Goal: Information Seeking & Learning: Learn about a topic

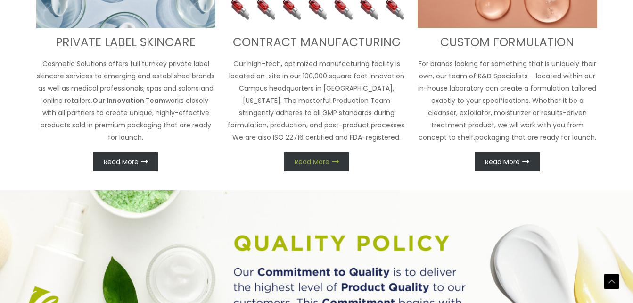
scroll to position [472, 0]
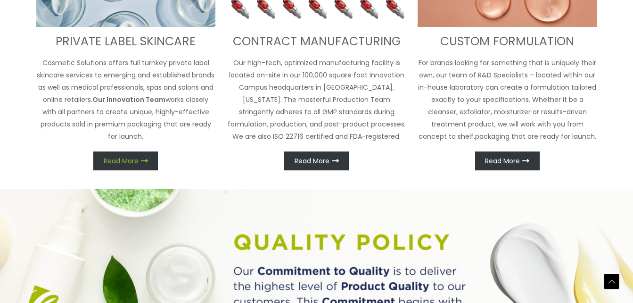
click at [120, 158] on span "Read More" at bounding box center [121, 160] width 35 height 7
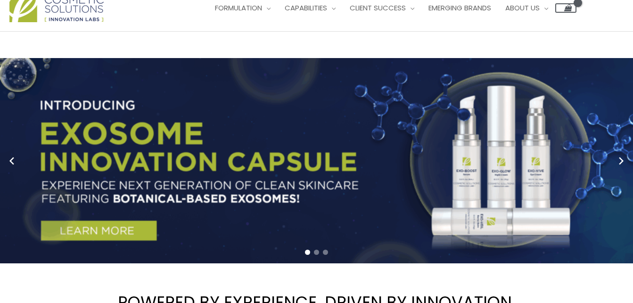
scroll to position [0, 0]
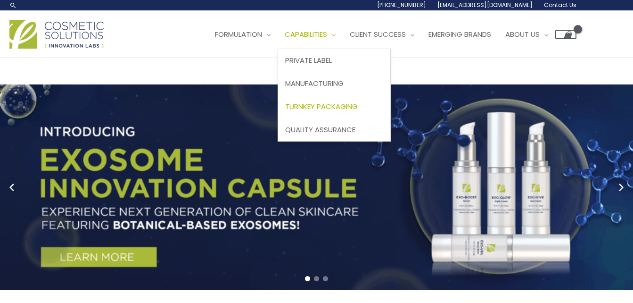
click at [335, 106] on span "Turnkey Packaging" at bounding box center [321, 106] width 73 height 10
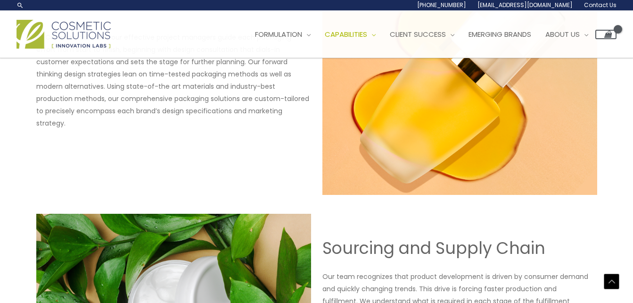
scroll to position [413, 0]
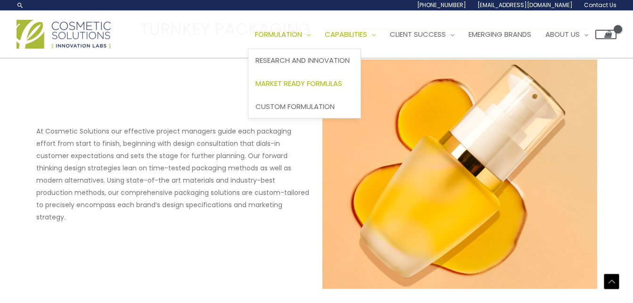
click at [318, 84] on span "Market Ready Formulas" at bounding box center [299, 83] width 87 height 10
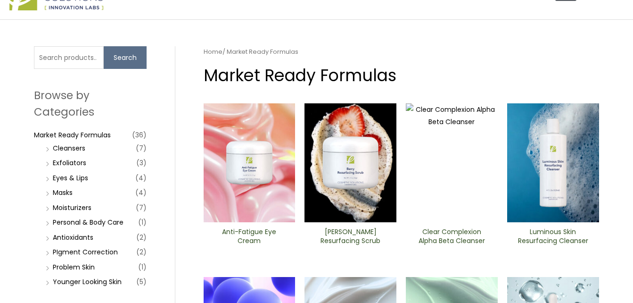
scroll to position [94, 0]
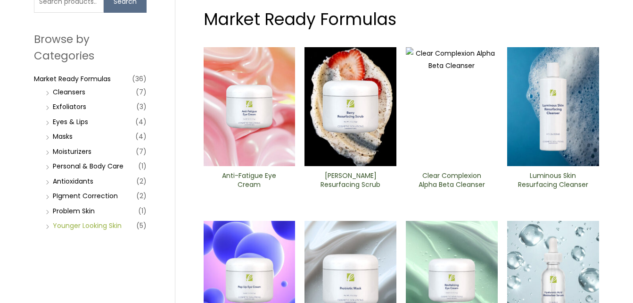
click at [72, 227] on link "Younger Looking Skin" at bounding box center [87, 225] width 69 height 9
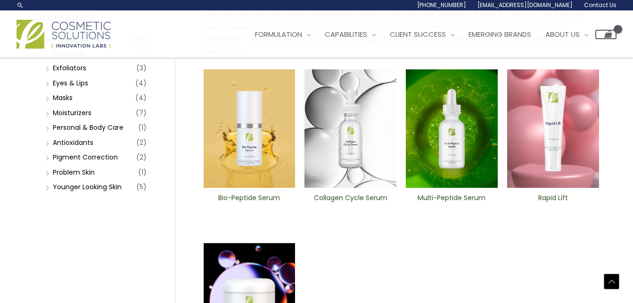
scroll to position [94, 0]
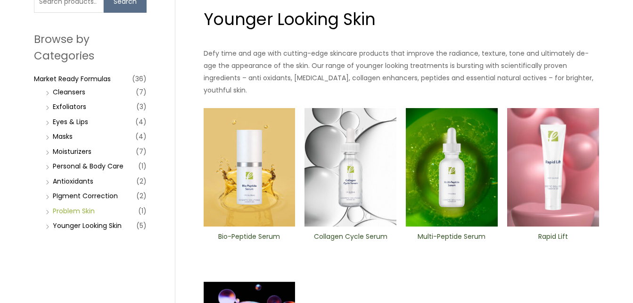
click at [80, 210] on link "Problem Skin" at bounding box center [74, 210] width 42 height 9
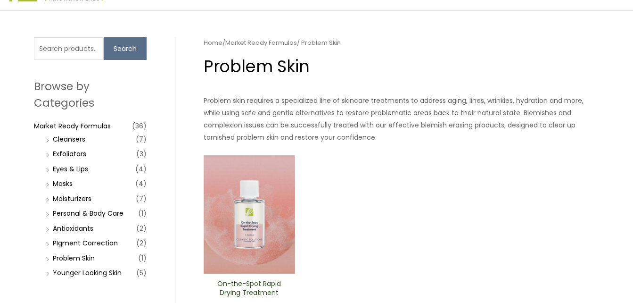
scroll to position [94, 0]
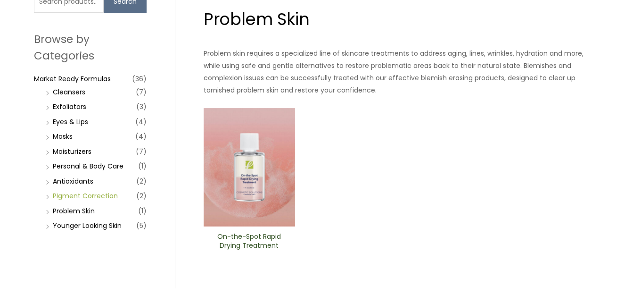
click at [93, 195] on link "PIgment Correction" at bounding box center [85, 195] width 65 height 9
